Goal: Transaction & Acquisition: Obtain resource

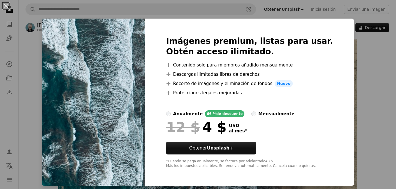
click at [351, 47] on div "An X shape Imágenes premium, listas para usar. Obtén acceso ilimitado. A plus s…" at bounding box center [198, 94] width 396 height 189
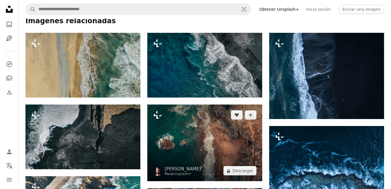
scroll to position [406, 0]
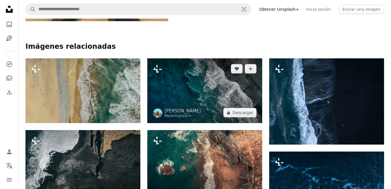
click at [196, 103] on img at bounding box center [204, 90] width 115 height 65
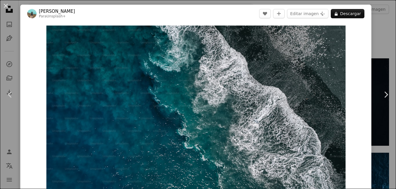
drag, startPoint x: 179, startPoint y: 102, endPoint x: 2, endPoint y: 6, distance: 201.2
click at [2, 5] on button "An X shape" at bounding box center [5, 5] width 7 height 7
